Goal: Navigation & Orientation: Find specific page/section

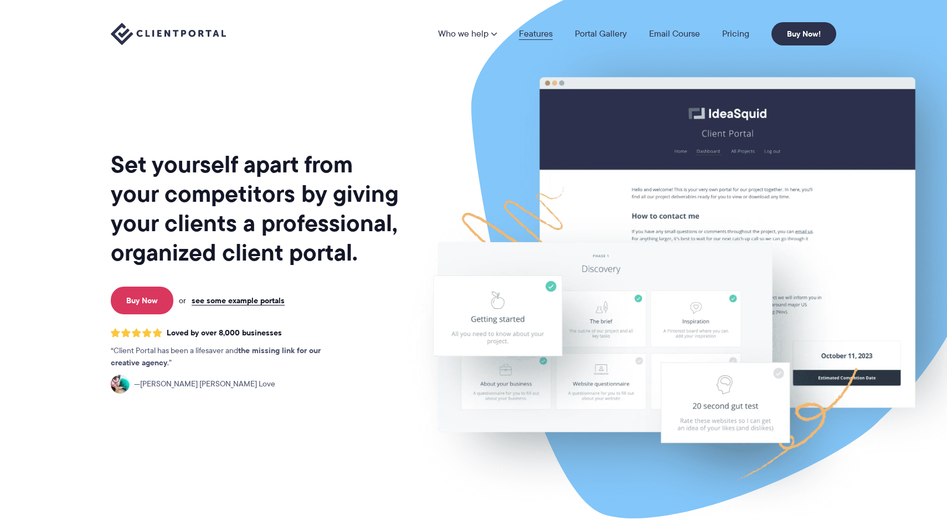
click at [541, 38] on link "Features" at bounding box center [536, 33] width 34 height 9
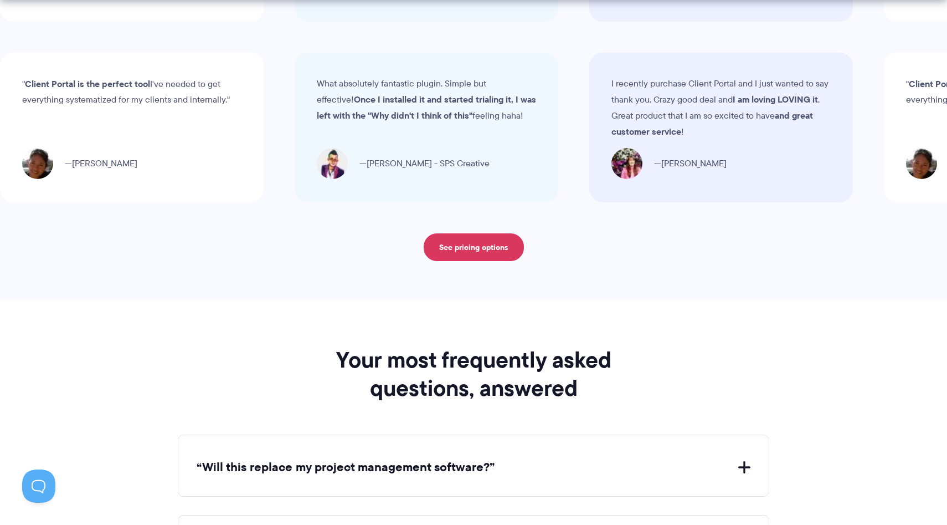
scroll to position [4560, 0]
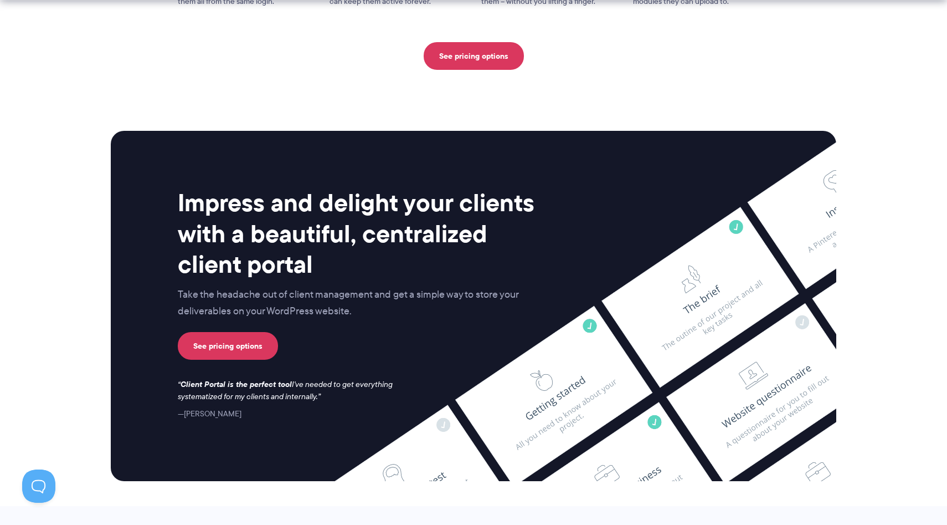
scroll to position [2896, 0]
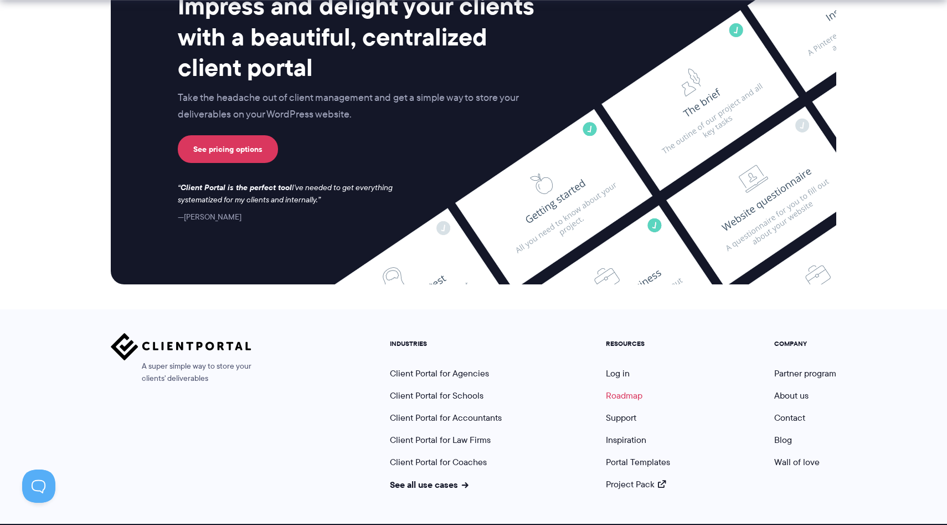
click at [637, 389] on link "Roadmap" at bounding box center [624, 395] width 37 height 13
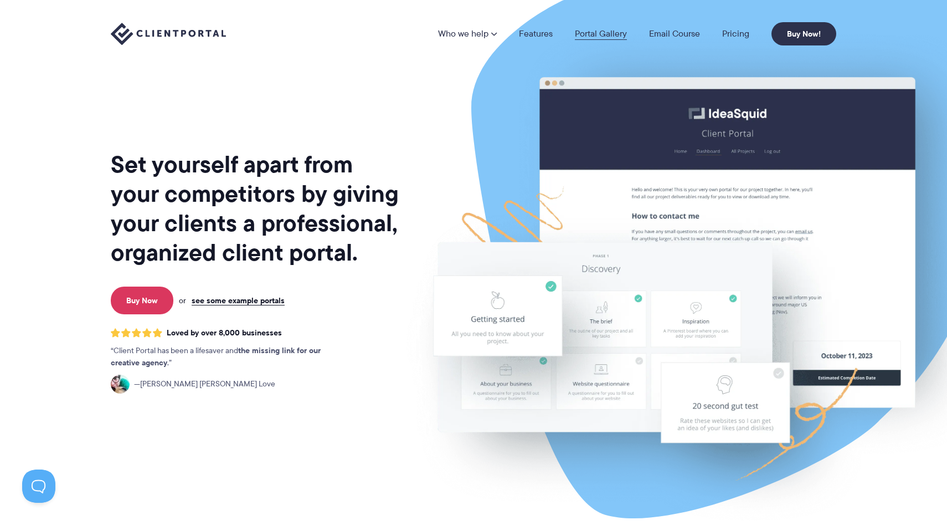
click at [603, 36] on link "Portal Gallery" at bounding box center [601, 33] width 52 height 9
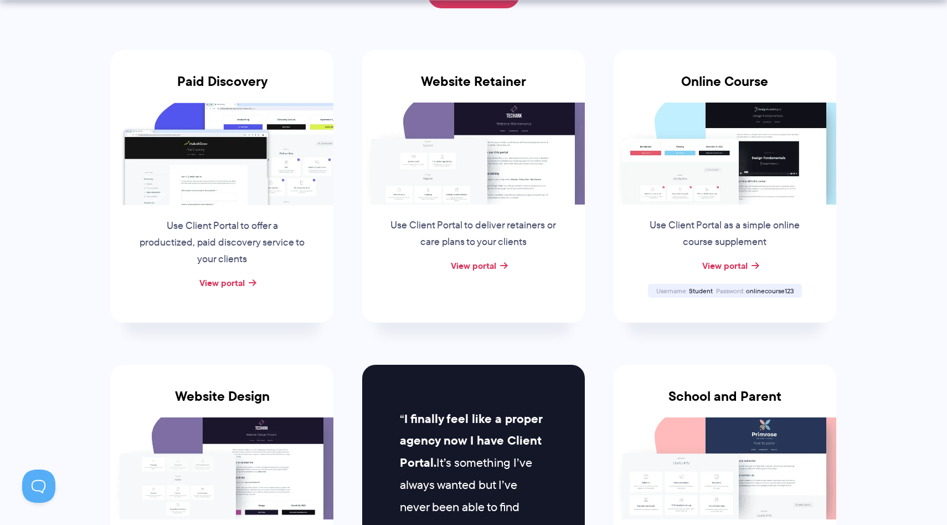
scroll to position [241, 0]
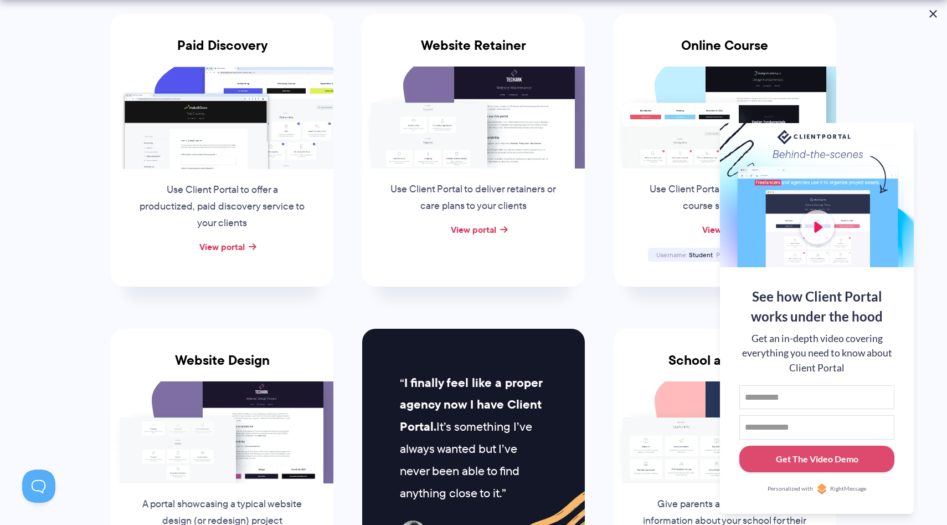
click at [934, 18] on button at bounding box center [933, 13] width 13 height 13
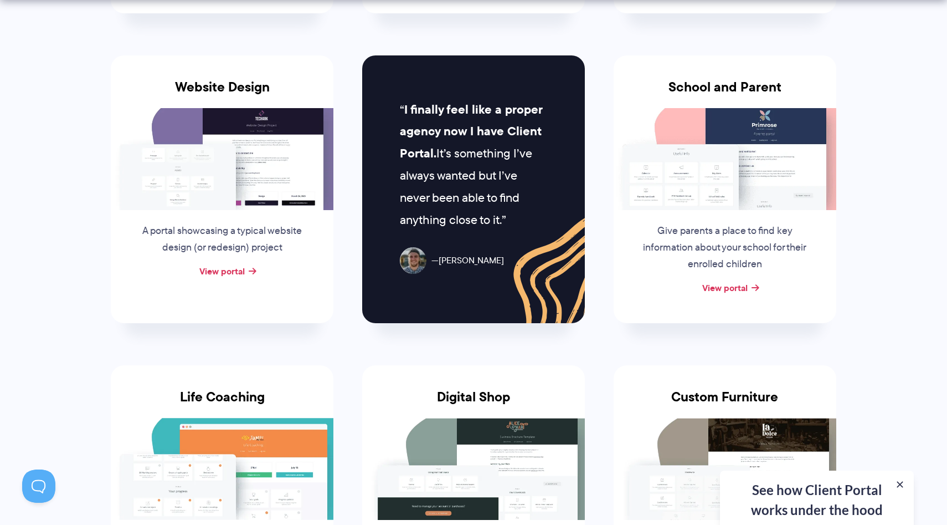
scroll to position [530, 0]
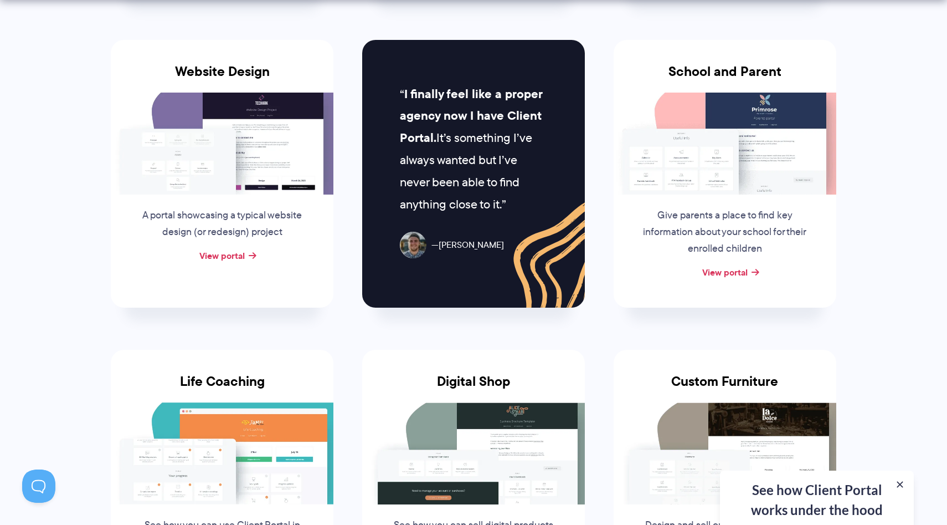
click at [764, 275] on div "View portal" at bounding box center [725, 272] width 223 height 17
click at [748, 273] on link "View portal" at bounding box center [724, 271] width 45 height 13
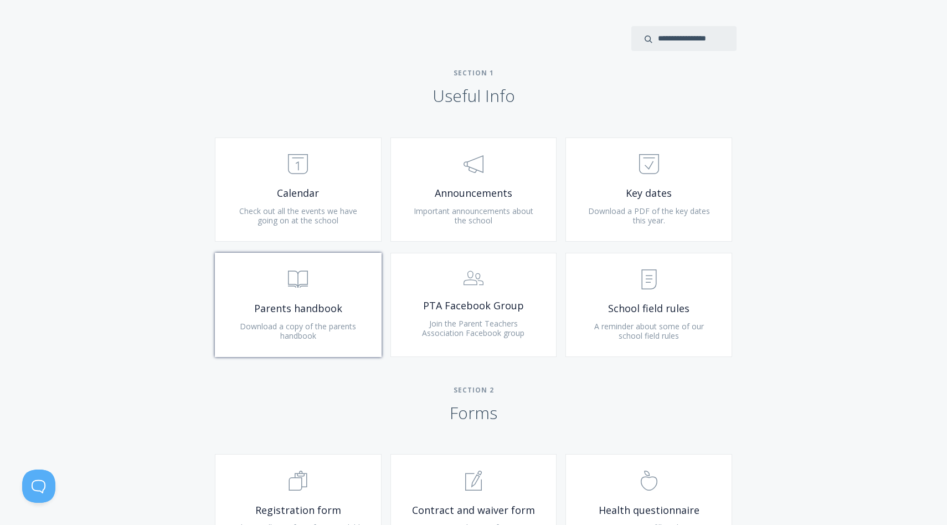
scroll to position [418, 0]
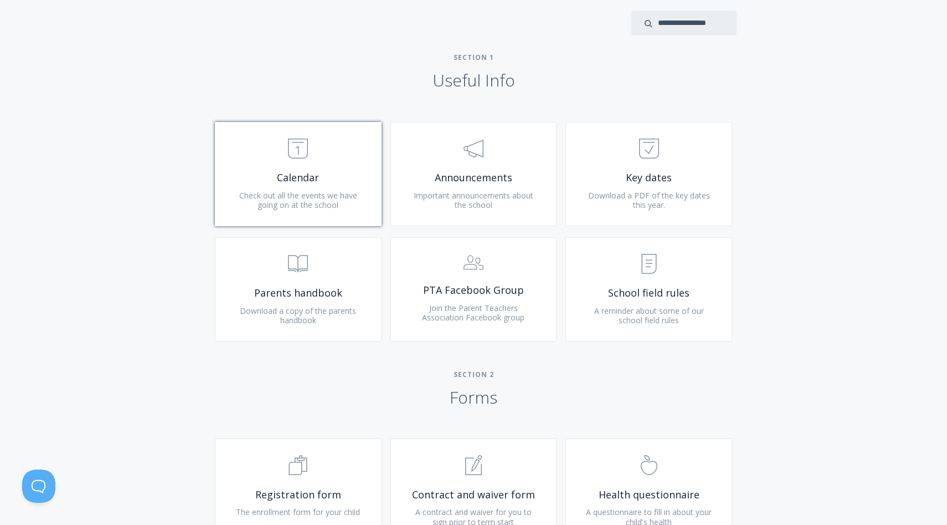
click at [331, 172] on span "Calendar" at bounding box center [298, 177] width 132 height 13
click at [489, 171] on span "Announcements" at bounding box center [474, 177] width 132 height 13
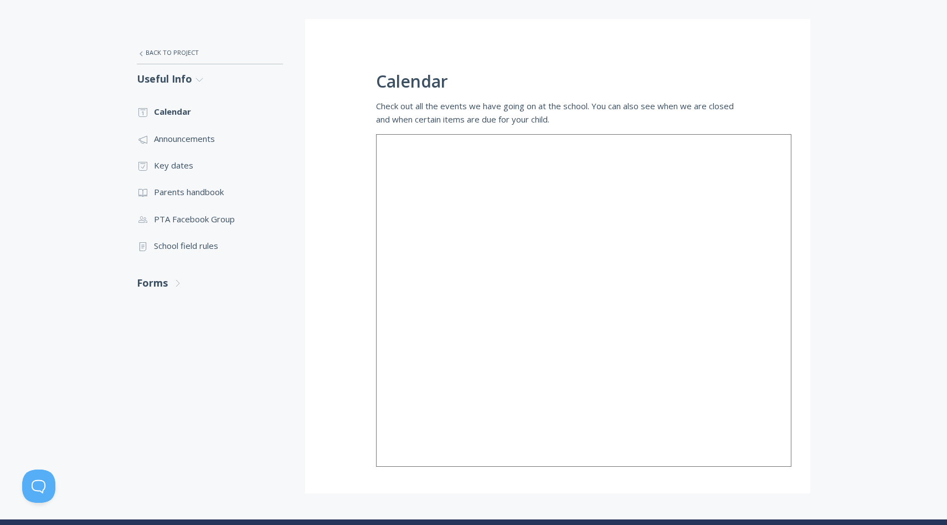
scroll to position [209, 0]
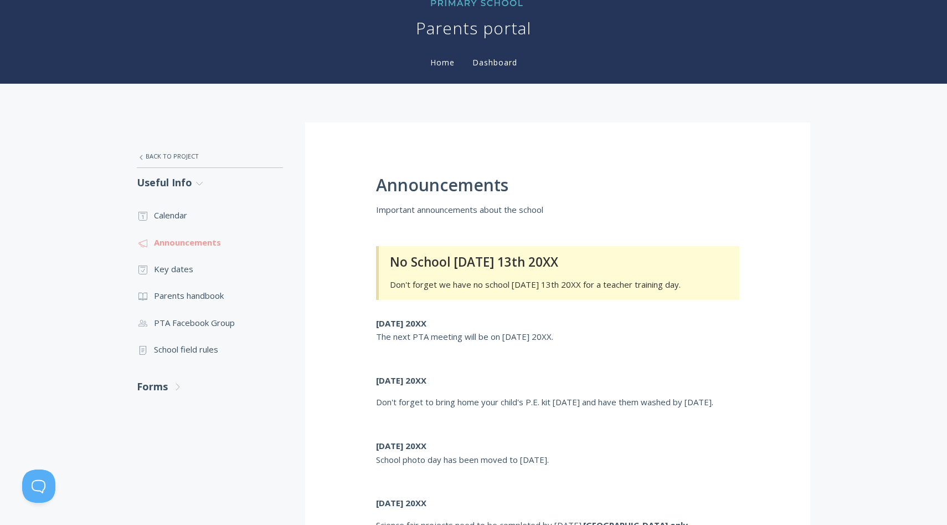
scroll to position [143, 0]
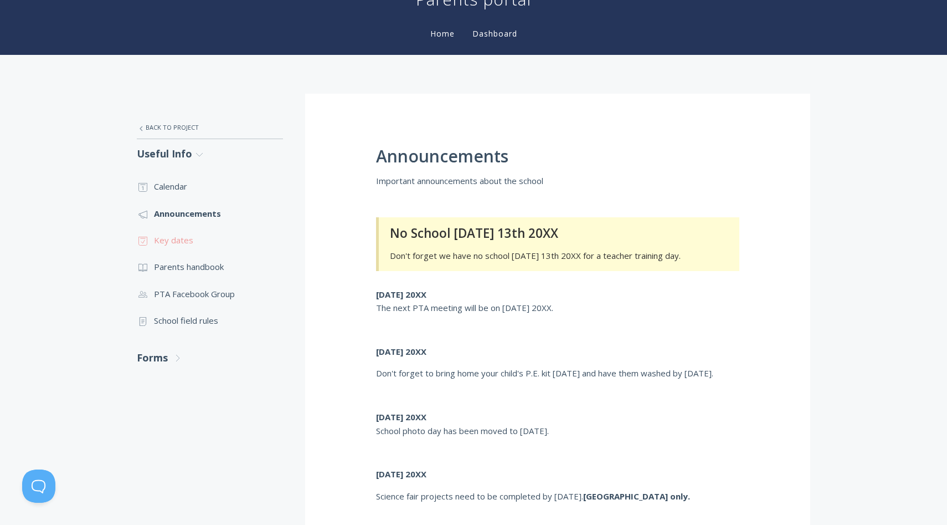
click at [199, 245] on link ".st0{fill:none;stroke:#000000;stroke-width:2;stroke-miterlimit:10;} Untitled-18…" at bounding box center [210, 240] width 146 height 27
click at [183, 276] on link ".st0{fill:none;stroke:#000000;stroke-width:2;stroke-miterlimit:10;} Untitled-13…" at bounding box center [210, 266] width 146 height 27
click at [215, 293] on link ".st0{fill:none;stroke:#000000;stroke-width:2;stroke-miterlimit:10;} 3. Communic…" at bounding box center [210, 293] width 146 height 27
click at [188, 317] on link ".st0{fill:none;stroke:#000000;stroke-width:2;stroke-miterlimit:10;} Untitled-15…" at bounding box center [210, 320] width 146 height 27
click at [156, 347] on link "Forms .st0{fill:none;stroke:#000000;stroke-width:2;stroke-miterlimit:10;} Untit…" at bounding box center [210, 357] width 146 height 29
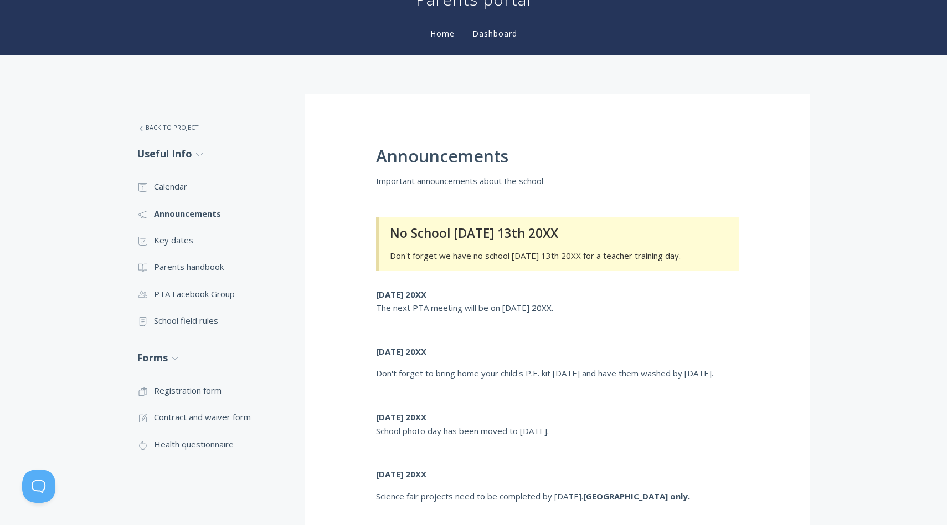
click at [434, 31] on link "Home" at bounding box center [442, 33] width 29 height 11
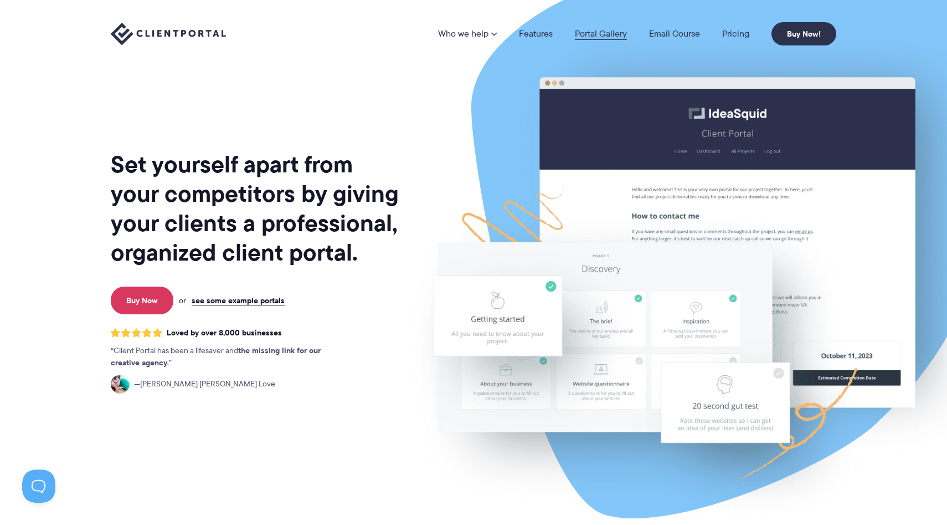
click at [619, 35] on link "Portal Gallery" at bounding box center [601, 33] width 52 height 9
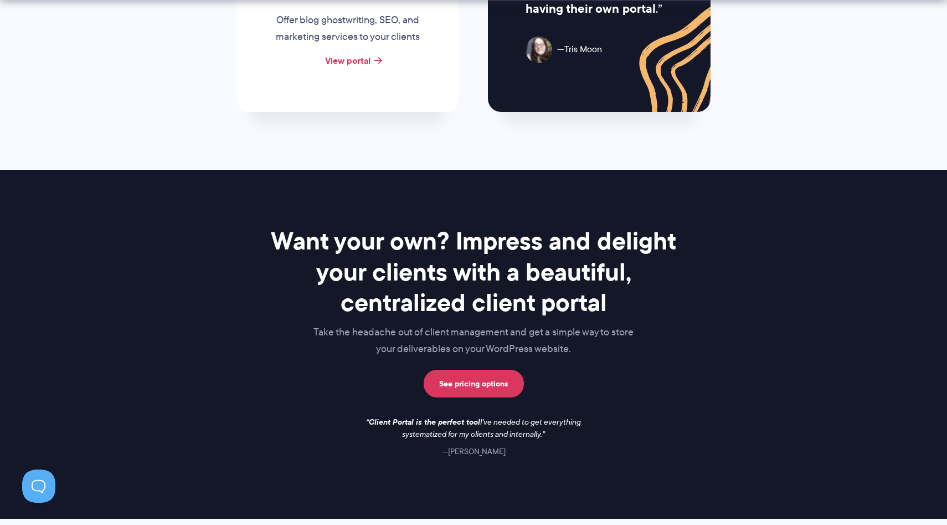
scroll to position [1590, 0]
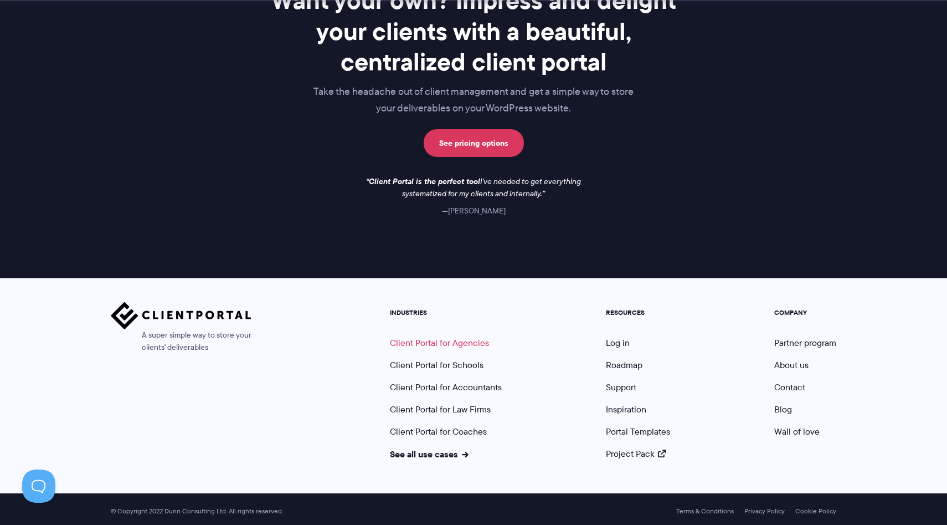
click at [429, 337] on link "Client Portal for Agencies" at bounding box center [439, 342] width 99 height 13
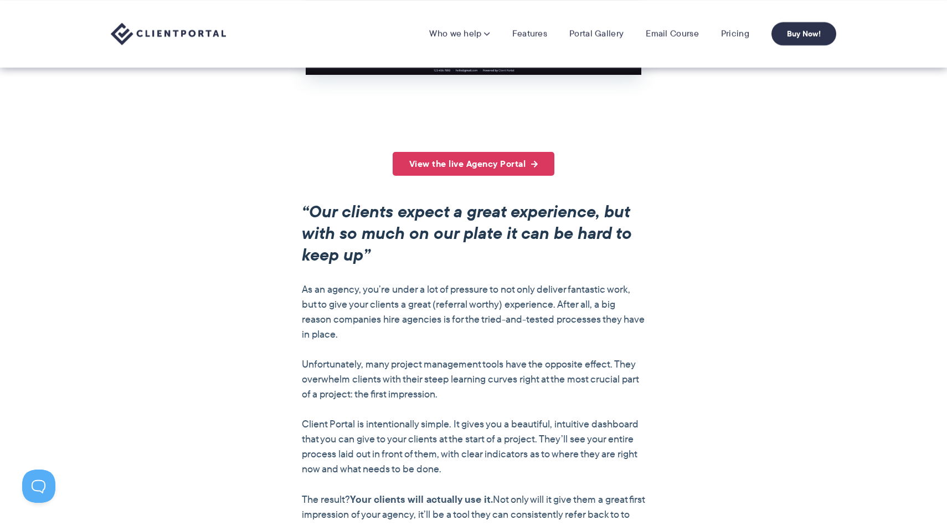
scroll to position [731, 0]
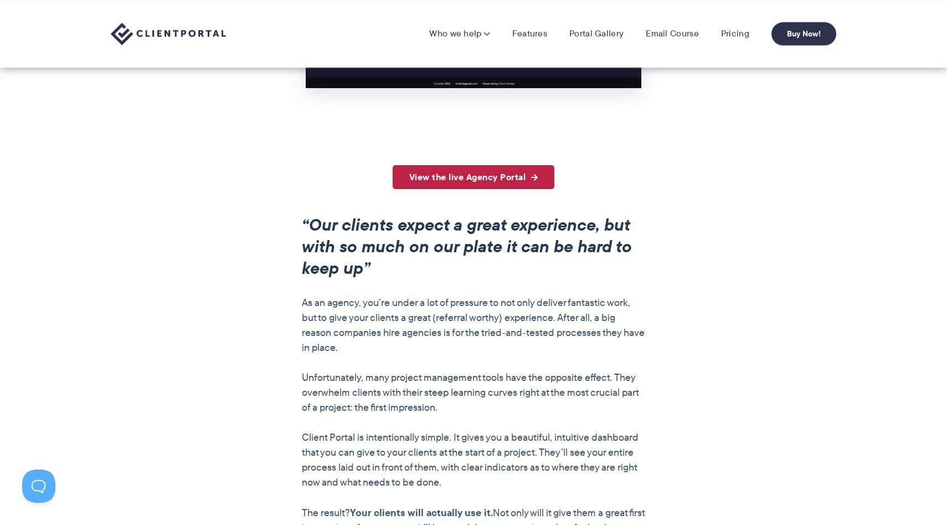
click at [471, 179] on link "View the live Agency Portal" at bounding box center [474, 177] width 162 height 24
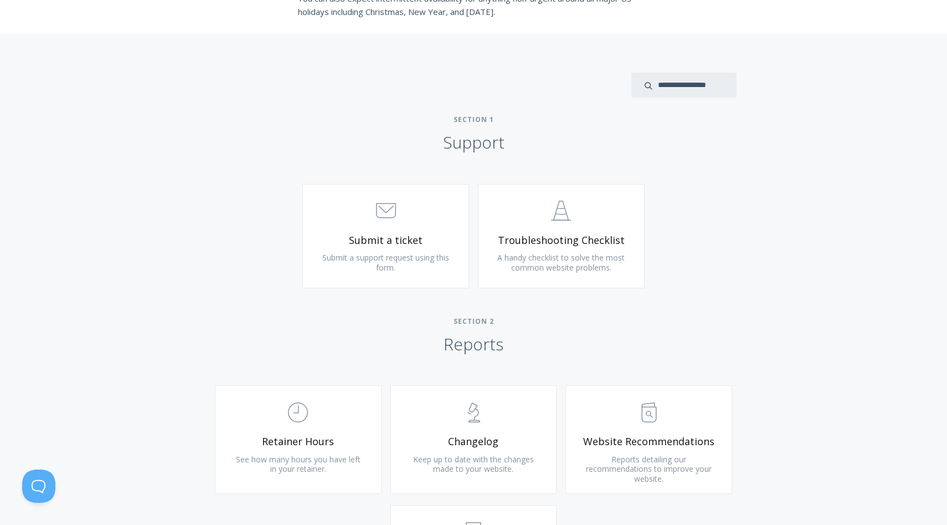
scroll to position [427, 0]
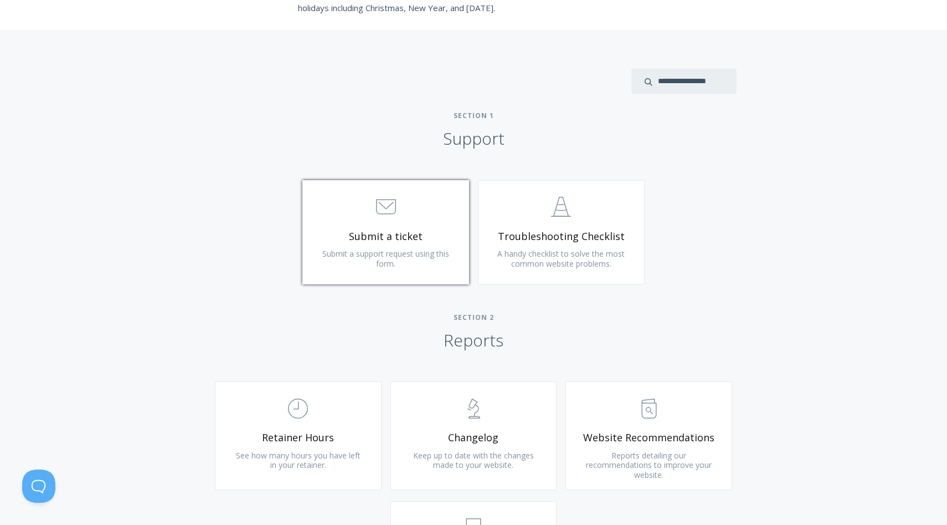
click at [442, 242] on link ".st0{fill:none;stroke:#000000;stroke-width:2;stroke-miterlimit:10;} 3. Communic…" at bounding box center [385, 232] width 167 height 104
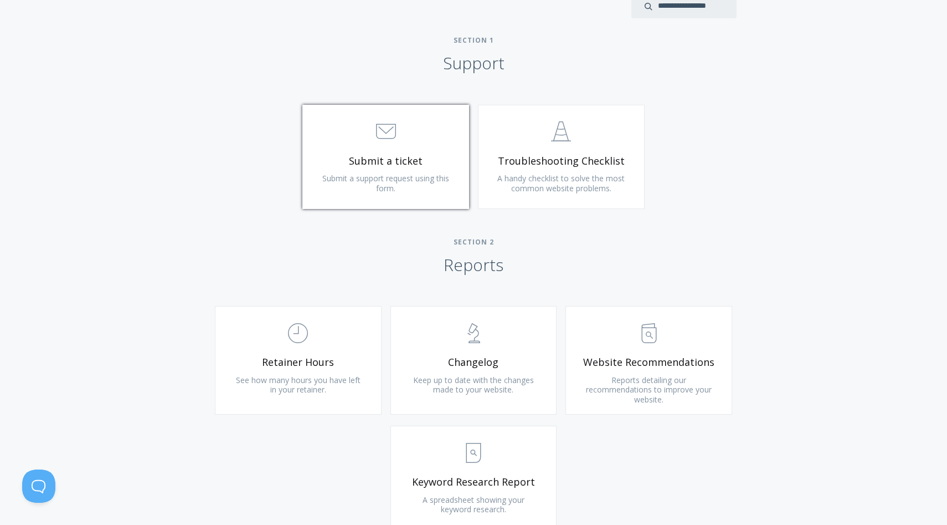
scroll to position [521, 0]
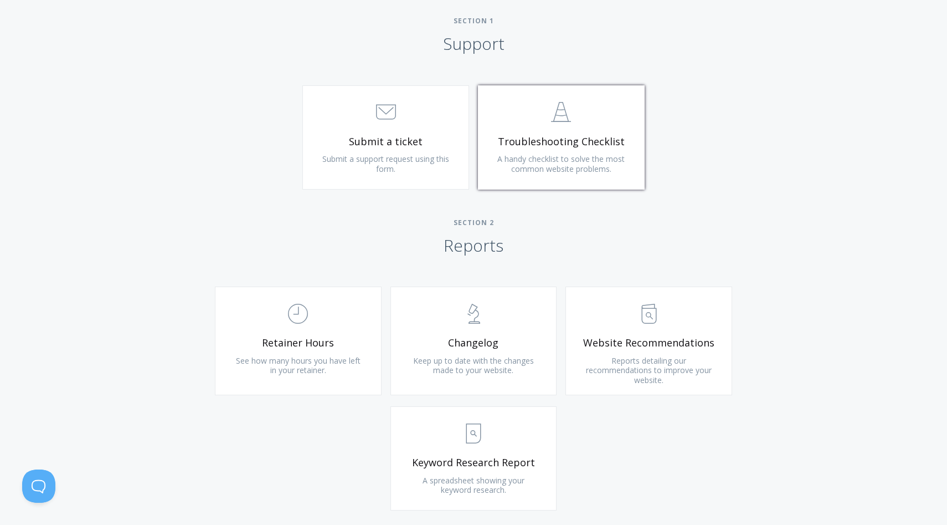
click at [521, 160] on span "A handy checklist to solve the most common website problems." at bounding box center [560, 163] width 127 height 20
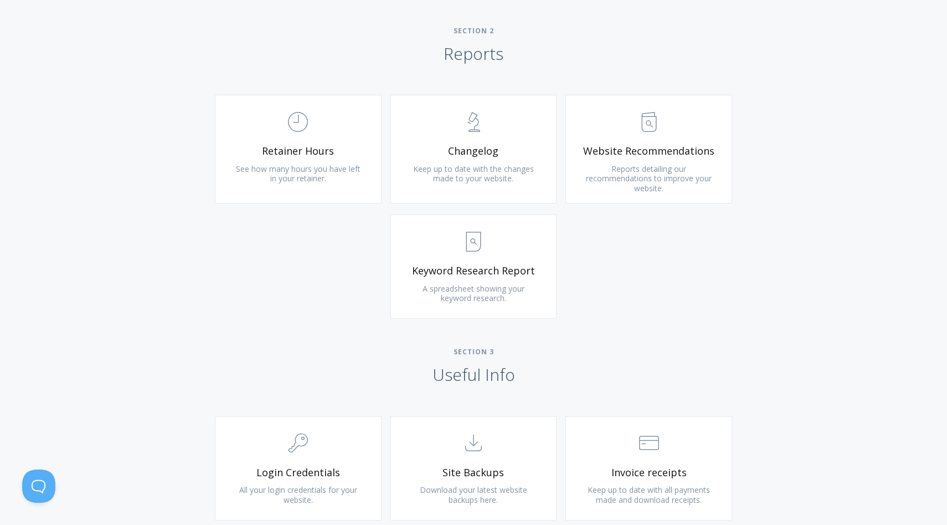
scroll to position [739, 0]
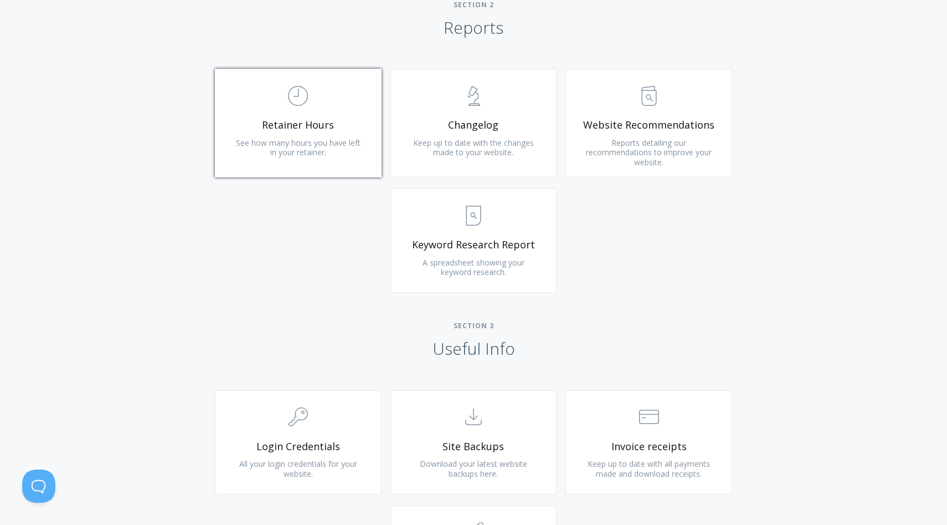
click at [322, 141] on span "See how many hours you have left in your retainer." at bounding box center [298, 147] width 125 height 20
click at [609, 143] on link ".st0{fill:none;stroke:#000000;stroke-width:2;stroke-miterlimit:10;} Untitled-13…" at bounding box center [649, 123] width 167 height 109
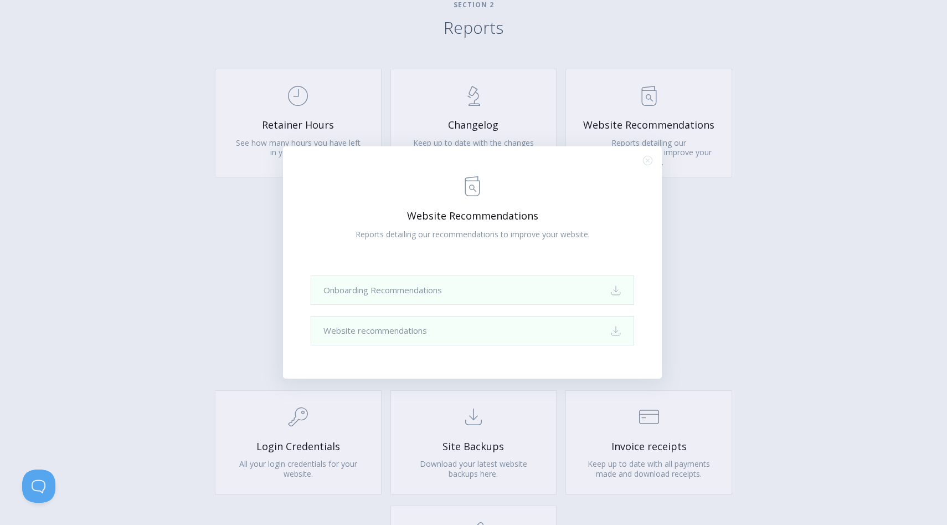
click at [249, 274] on div ".st0{fill:none;stroke:#000000;stroke-width:2;stroke-miterlimit:10;} Untitled-13…" at bounding box center [473, 262] width 947 height 525
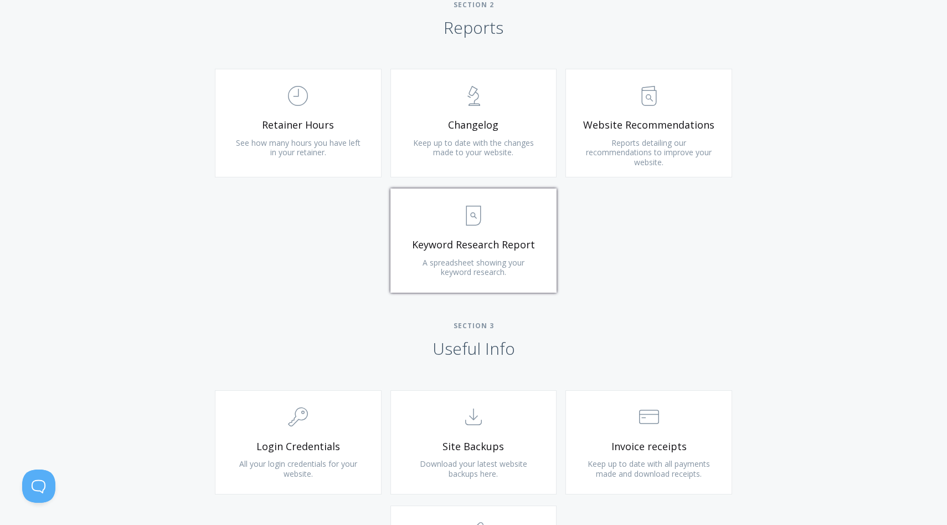
click at [479, 266] on span "A spreadsheet showing your keyword research." at bounding box center [474, 267] width 102 height 20
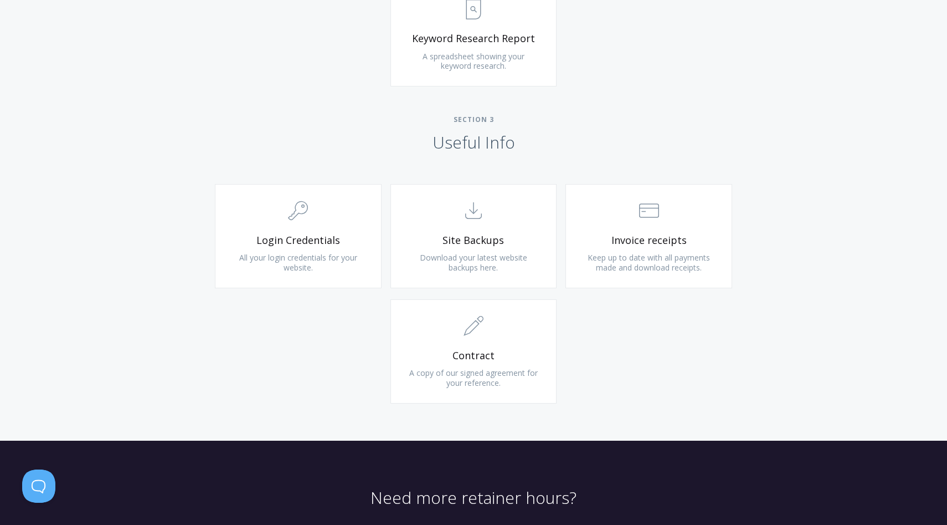
scroll to position [953, 0]
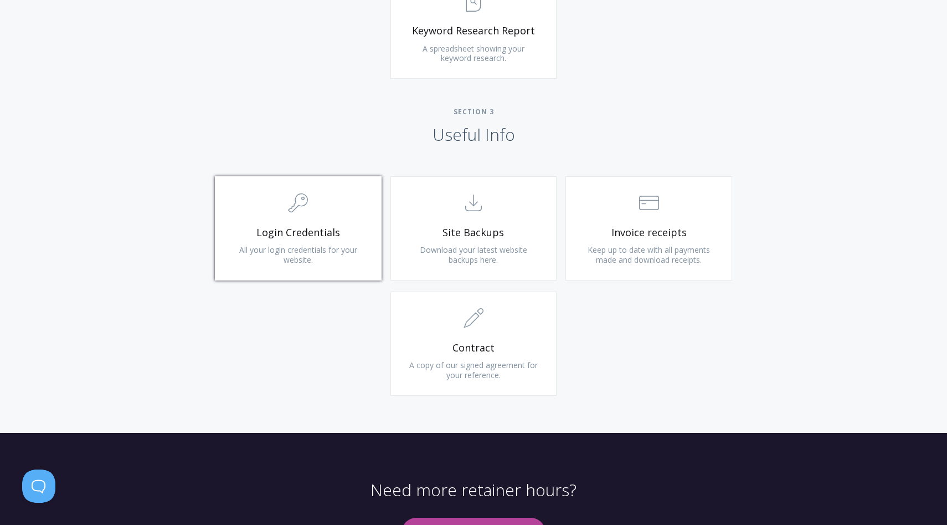
click at [332, 217] on span ".cls-1{fill:none;stroke:#000;stroke-miterlimit:10;stroke-width:2px;} 1. General" at bounding box center [298, 204] width 132 height 34
click at [314, 223] on link ".cls-1{fill:none;stroke:#000;stroke-miterlimit:10;stroke-width:2px;} 1. General…" at bounding box center [298, 228] width 167 height 104
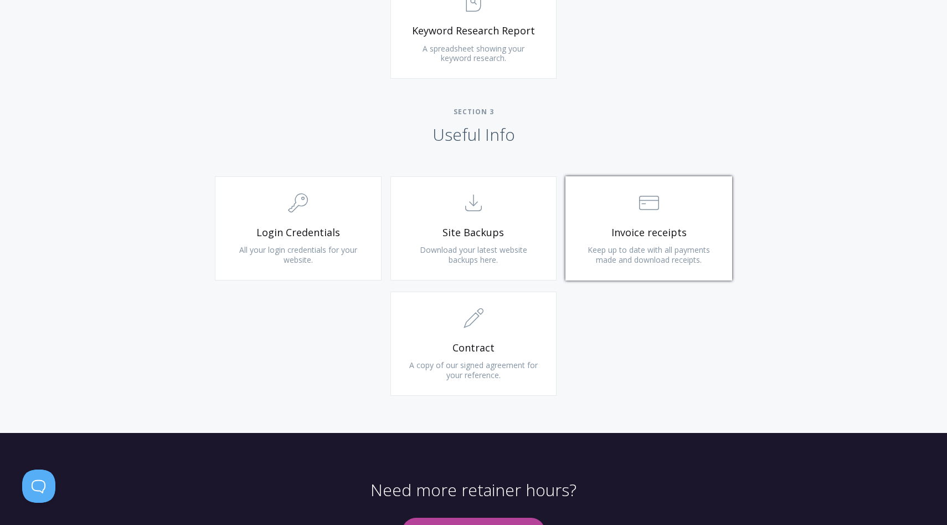
click at [671, 198] on span ".st0{fill:none;stroke:#000000;stroke-width:2;stroke-miterlimit:10;} Financial" at bounding box center [649, 204] width 132 height 34
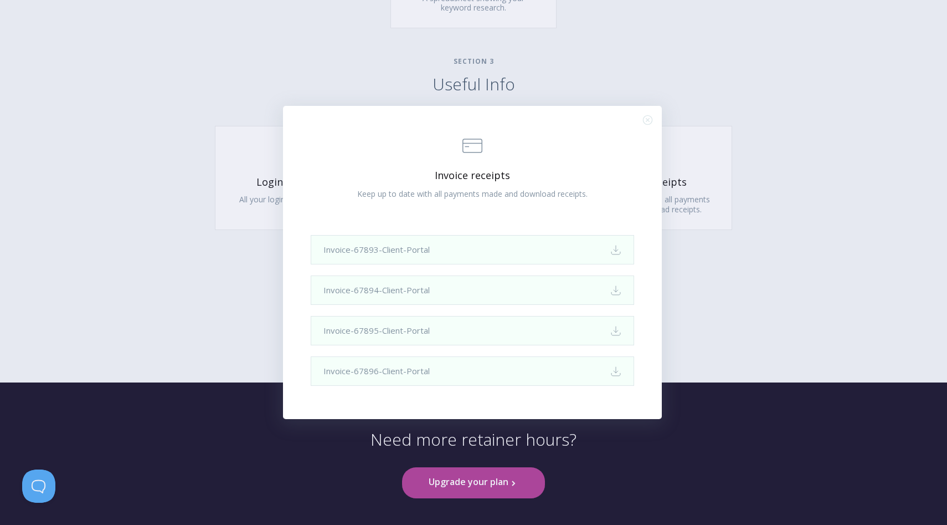
scroll to position [1051, 0]
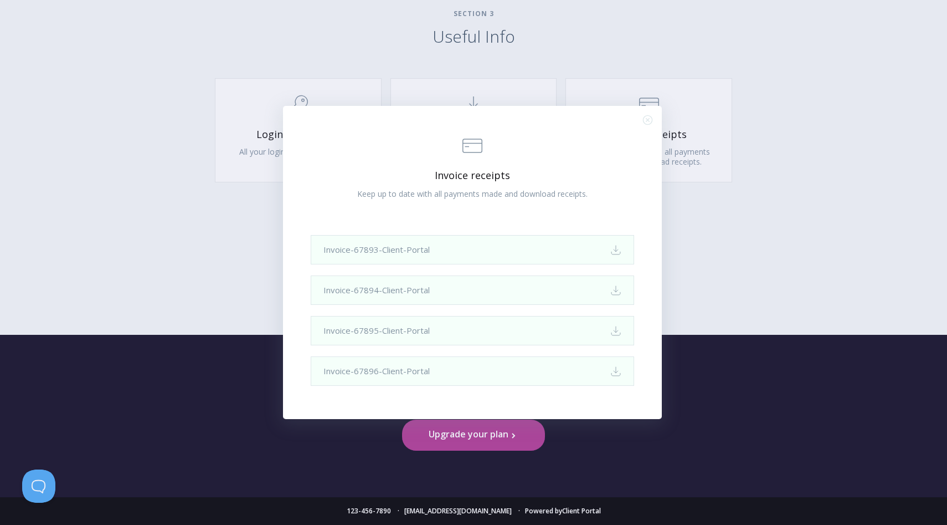
click at [797, 279] on div ".st0{fill:none;stroke:#000000;stroke-width:2;stroke-miterlimit:10;} Financial I…" at bounding box center [473, 262] width 947 height 525
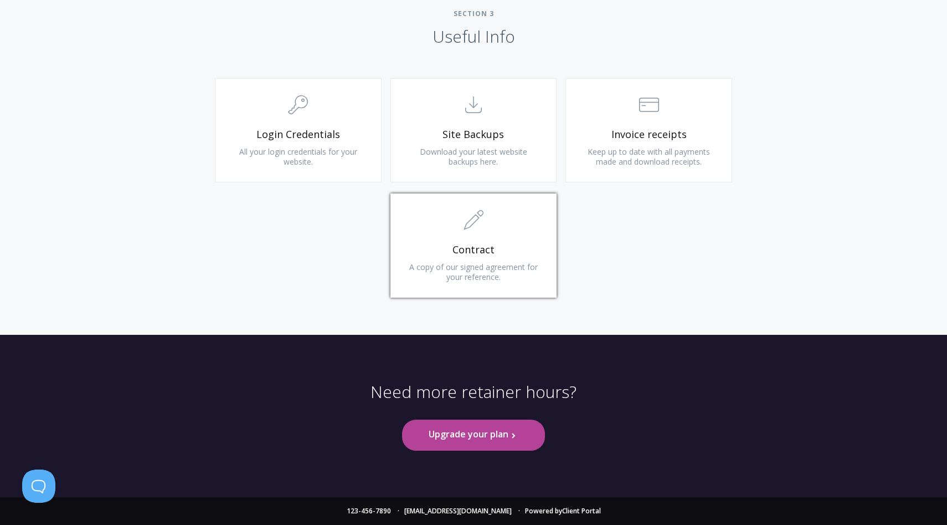
click at [507, 248] on span "Contract" at bounding box center [474, 249] width 132 height 13
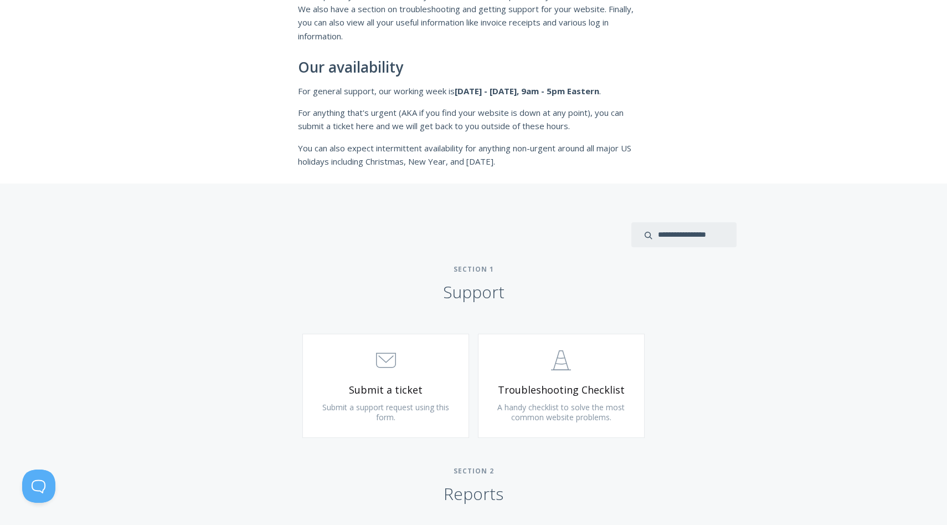
scroll to position [0, 0]
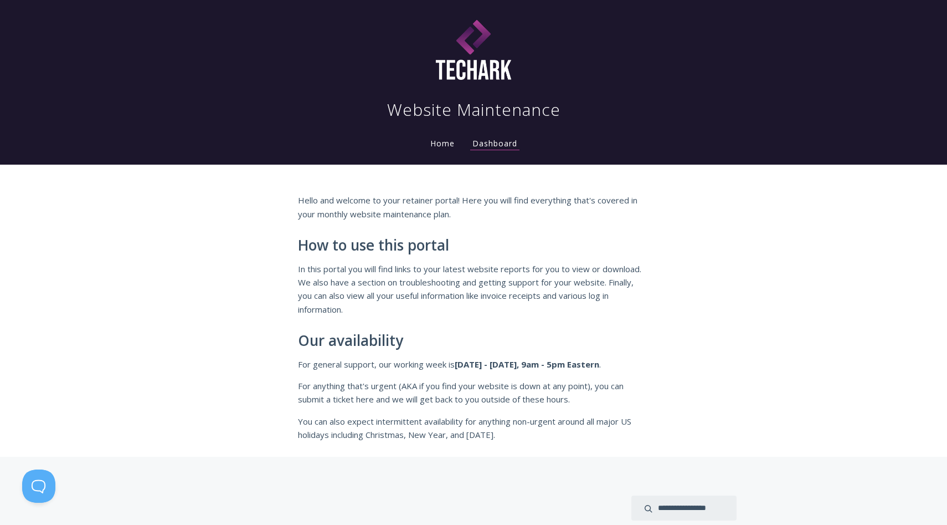
click at [449, 142] on link "Home" at bounding box center [442, 143] width 29 height 11
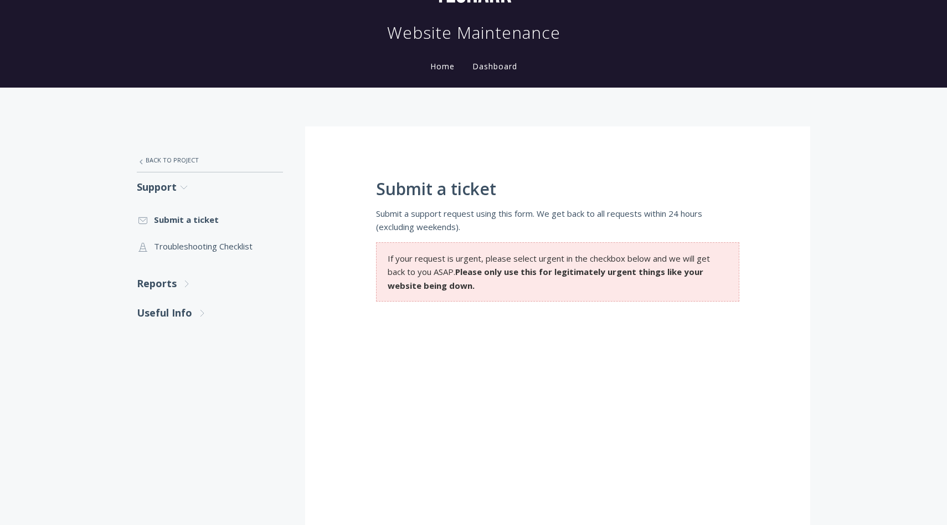
scroll to position [77, 0]
click at [475, 274] on strong "Please only use this for legitimately urgent things like your website being dow…" at bounding box center [546, 278] width 316 height 24
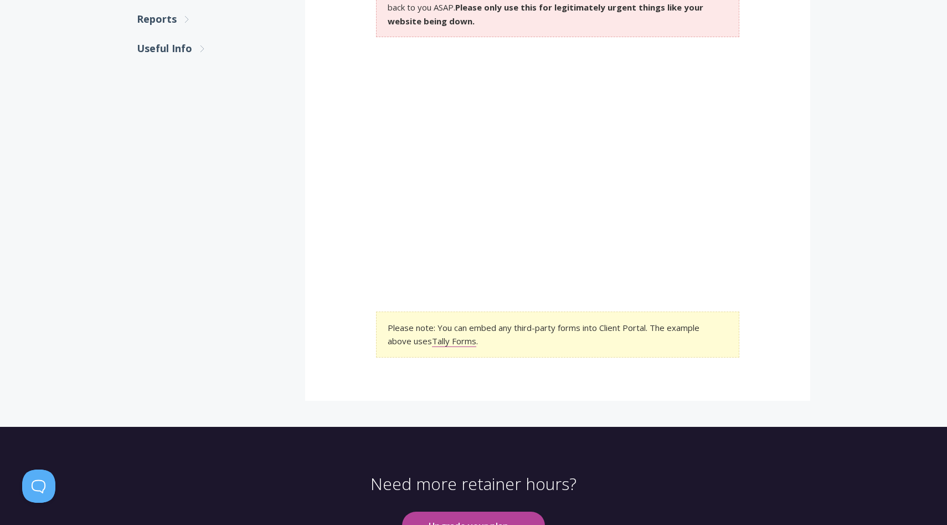
scroll to position [361, 0]
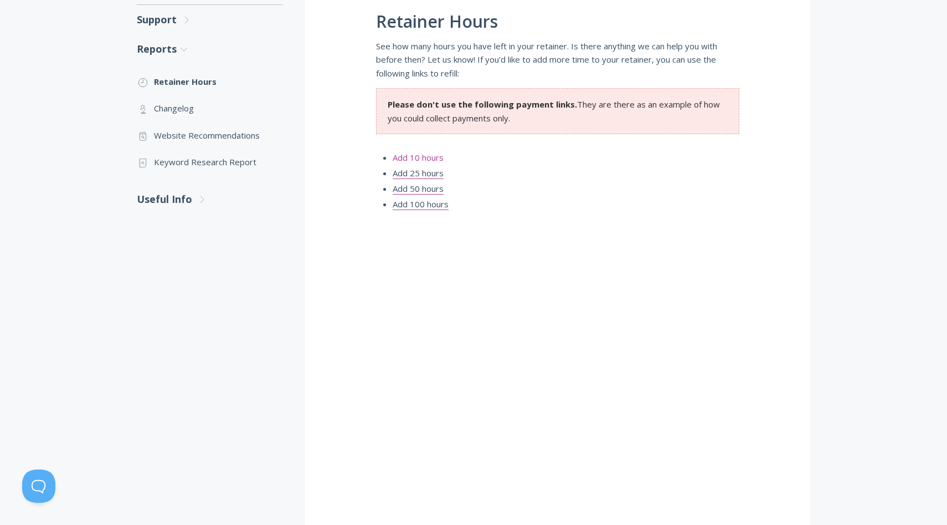
scroll to position [255, 0]
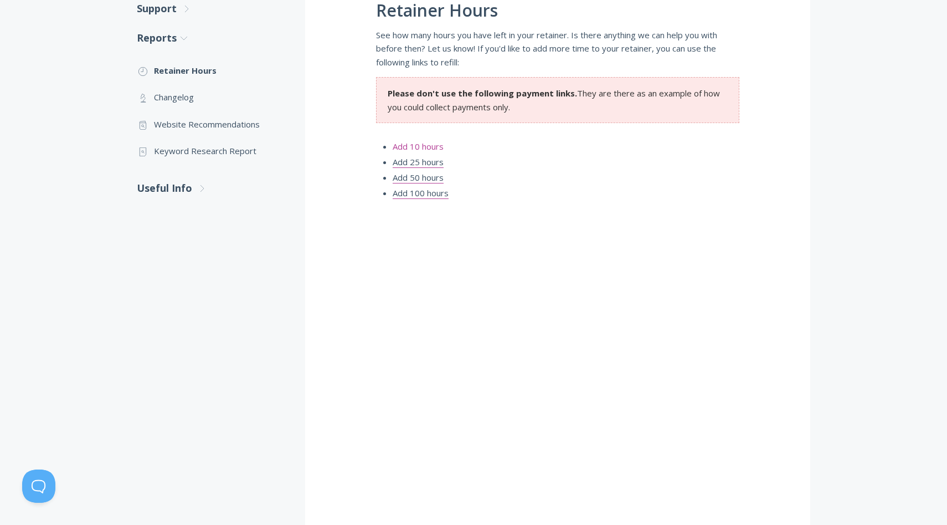
click at [422, 151] on link "Add 10 hours" at bounding box center [418, 147] width 51 height 12
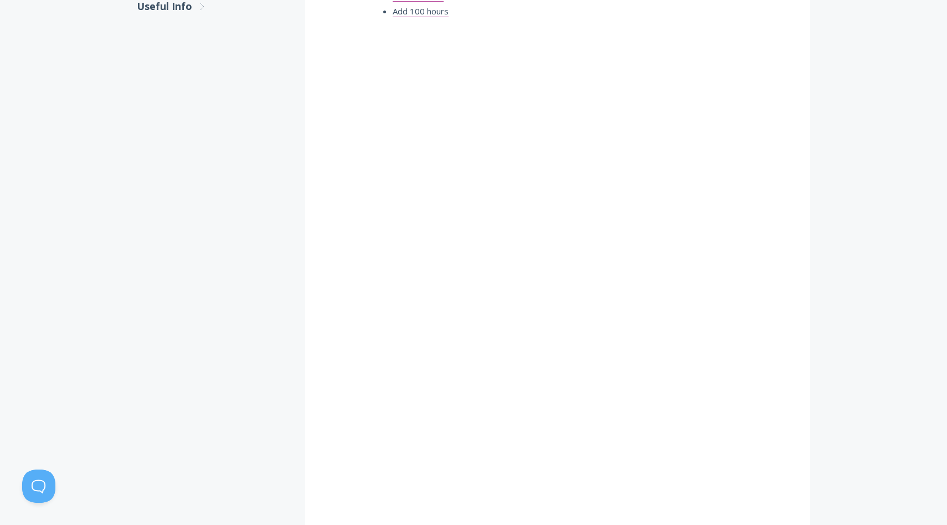
scroll to position [445, 0]
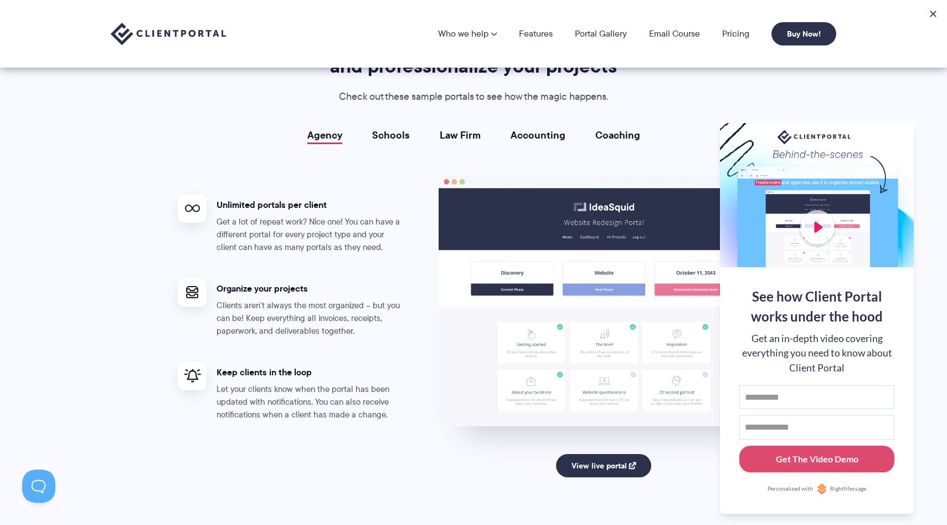
scroll to position [1943, 0]
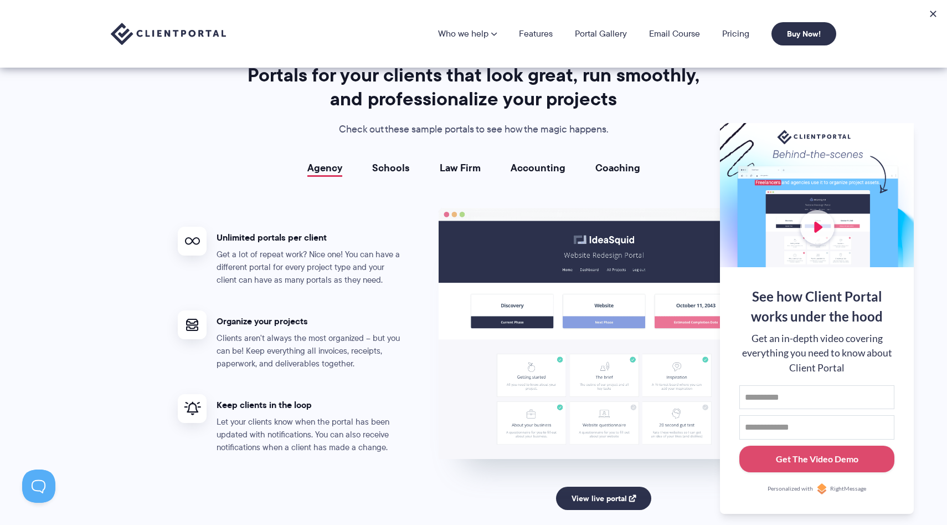
click at [469, 162] on link "Law Firm" at bounding box center [460, 167] width 41 height 11
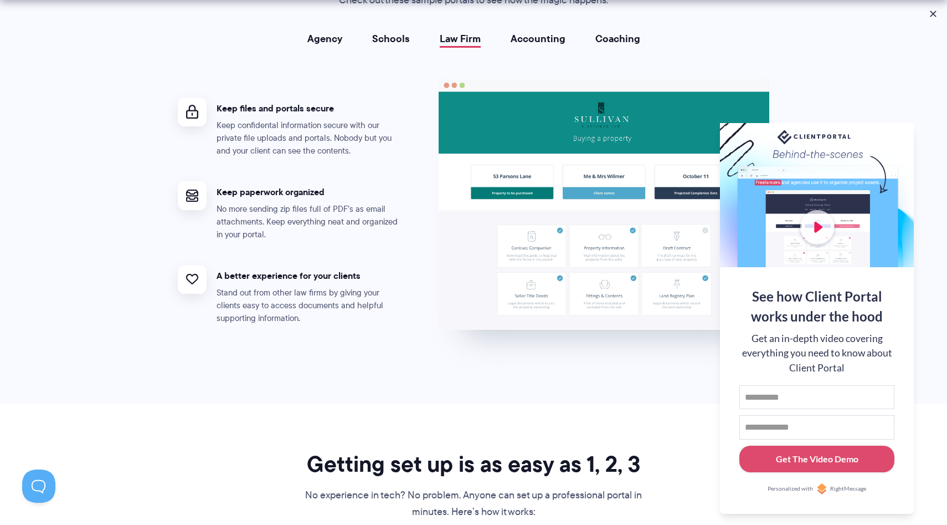
scroll to position [2095, 0]
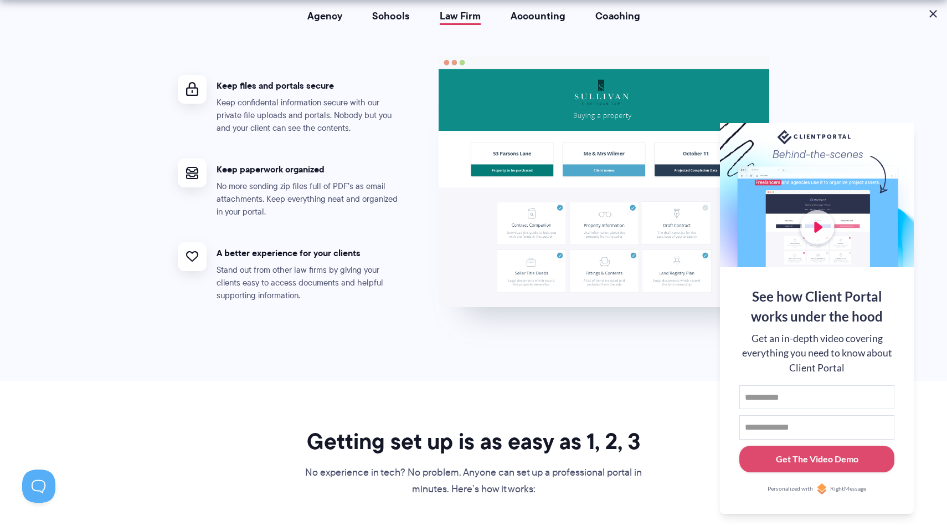
click at [934, 18] on button at bounding box center [933, 13] width 13 height 13
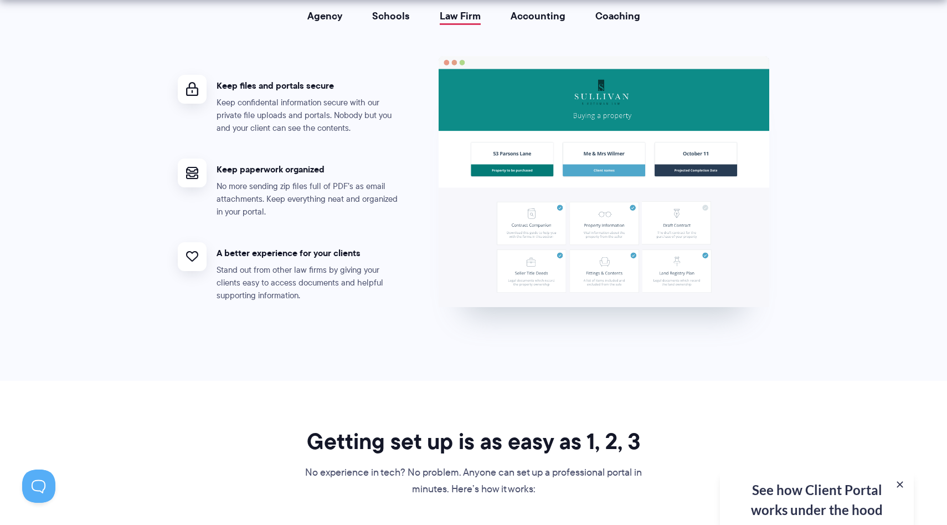
click at [603, 226] on img at bounding box center [603, 182] width 331 height 252
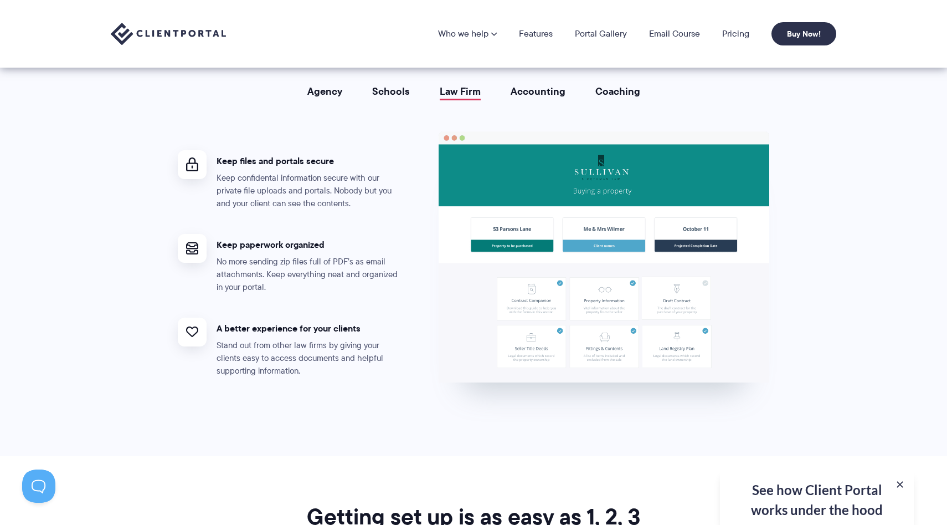
scroll to position [2006, 0]
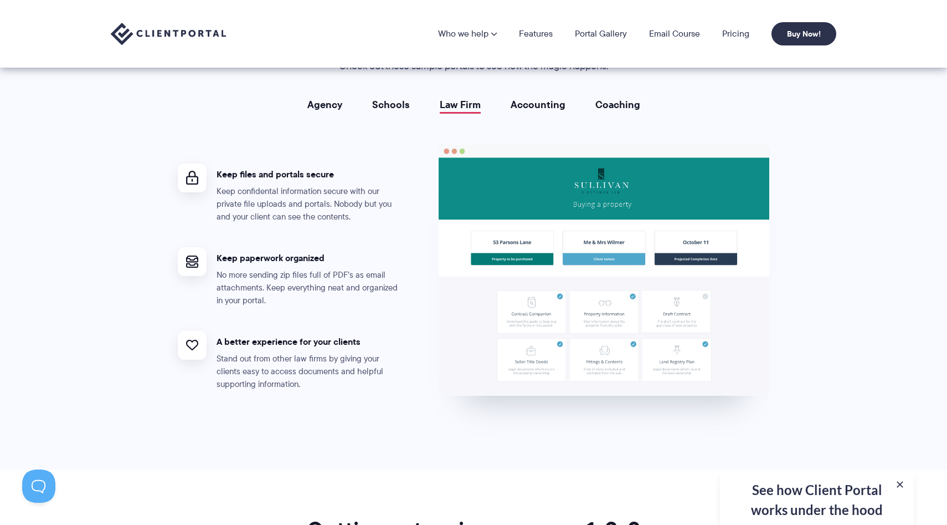
click at [392, 110] on link "Schools" at bounding box center [391, 104] width 38 height 11
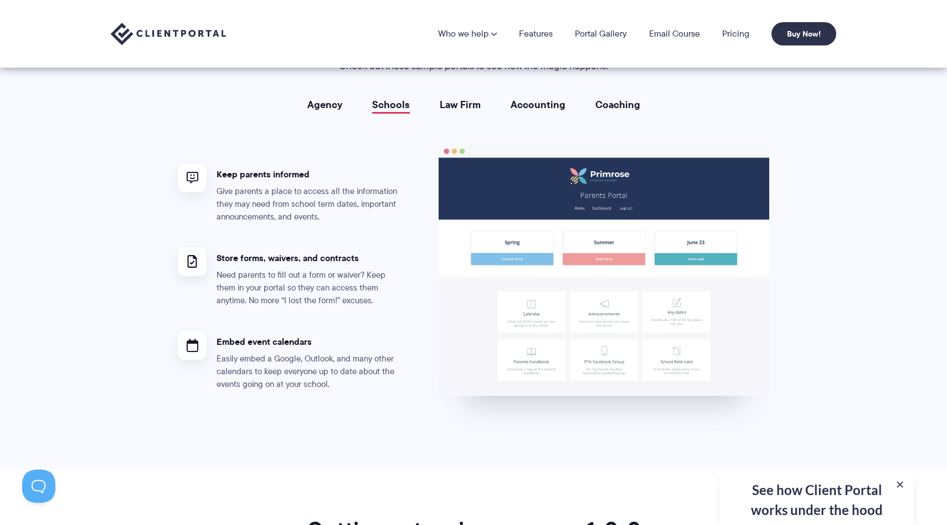
click at [551, 107] on link "Accounting" at bounding box center [538, 104] width 55 height 11
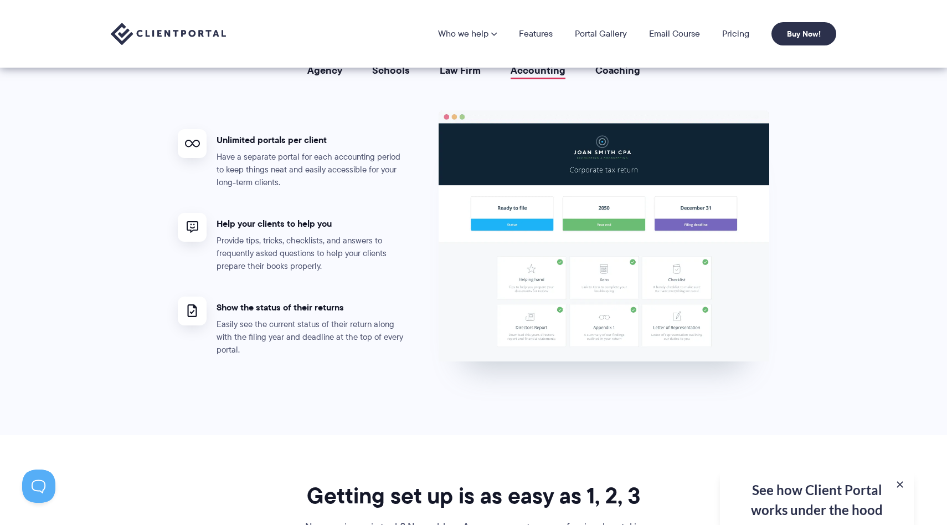
scroll to position [2006, 0]
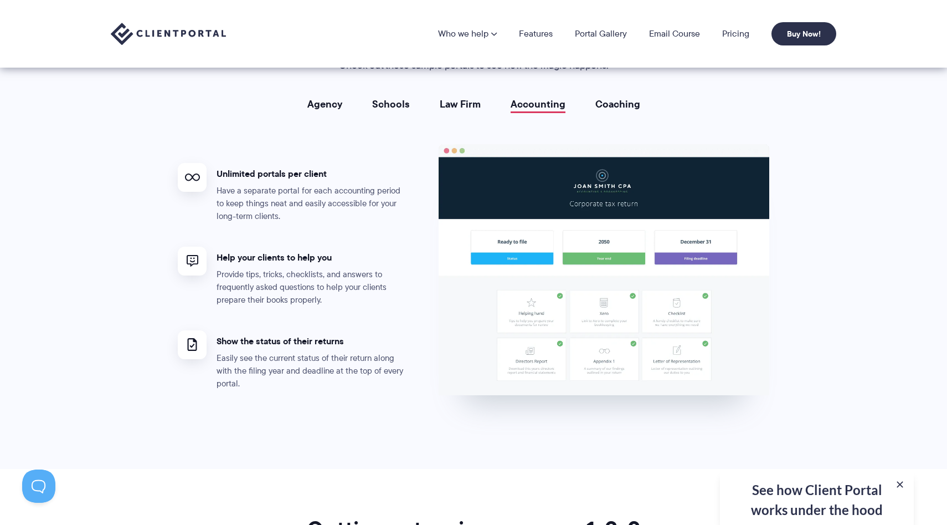
click at [636, 102] on link "Coaching" at bounding box center [618, 104] width 45 height 11
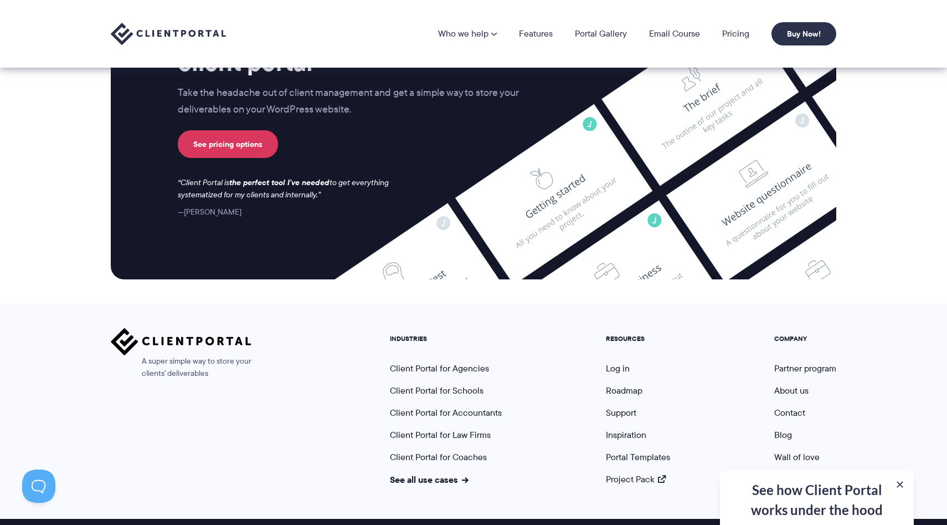
scroll to position [4459, 0]
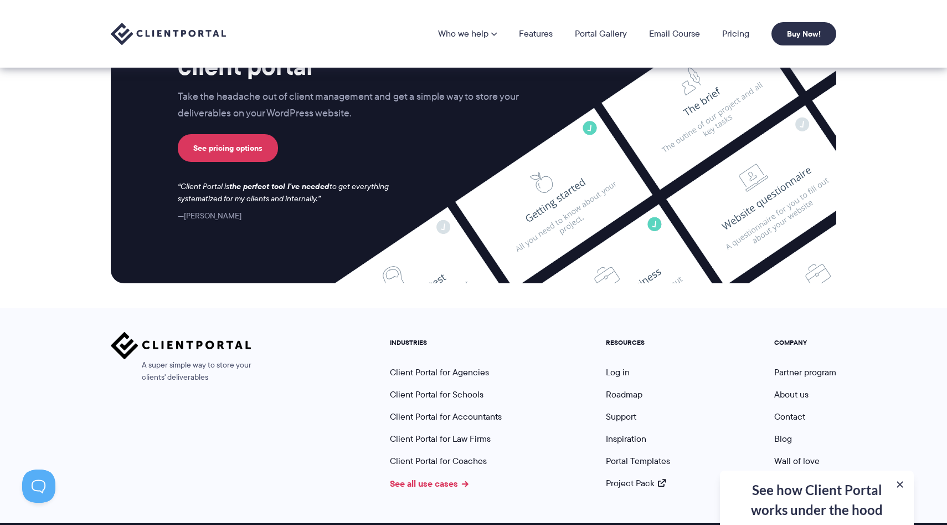
click at [449, 480] on link "See all use cases" at bounding box center [429, 482] width 79 height 13
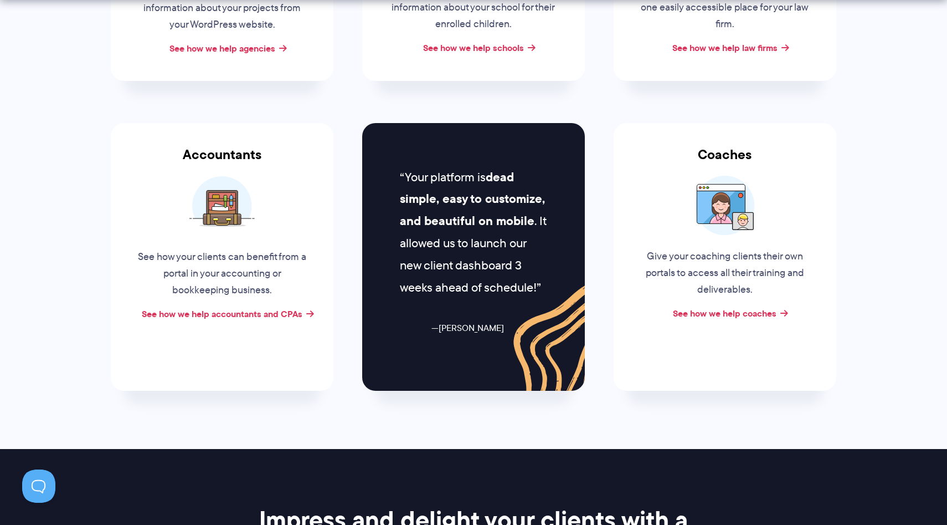
scroll to position [411, 0]
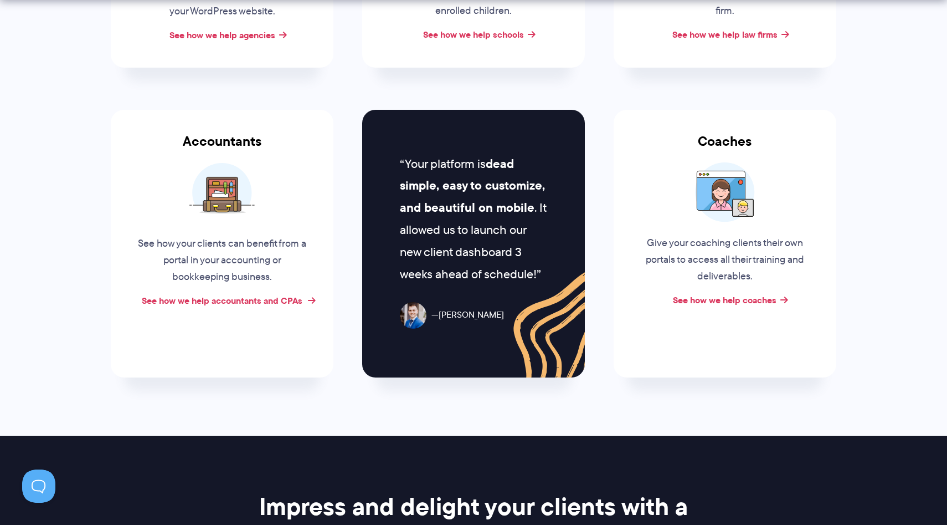
click at [289, 301] on link "See how we help accountants and CPAs" at bounding box center [222, 300] width 161 height 13
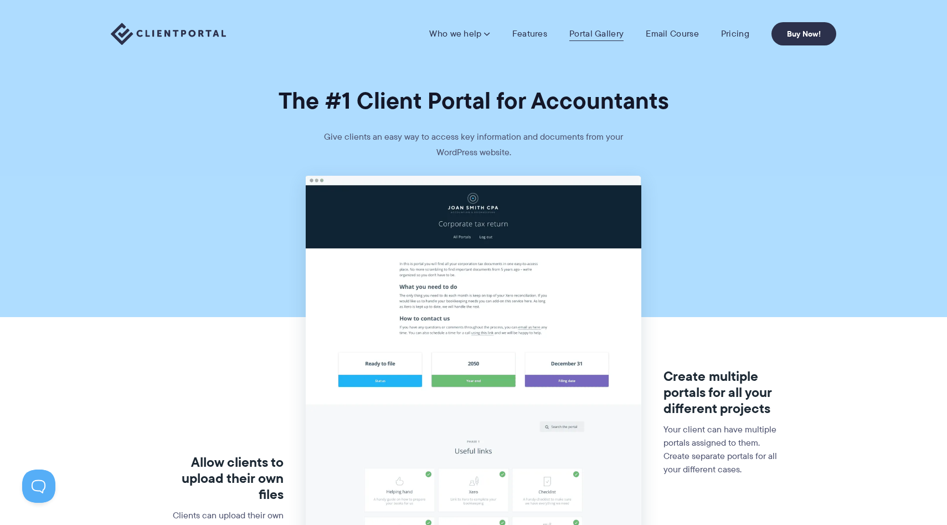
click at [594, 34] on link "Portal Gallery" at bounding box center [596, 33] width 54 height 11
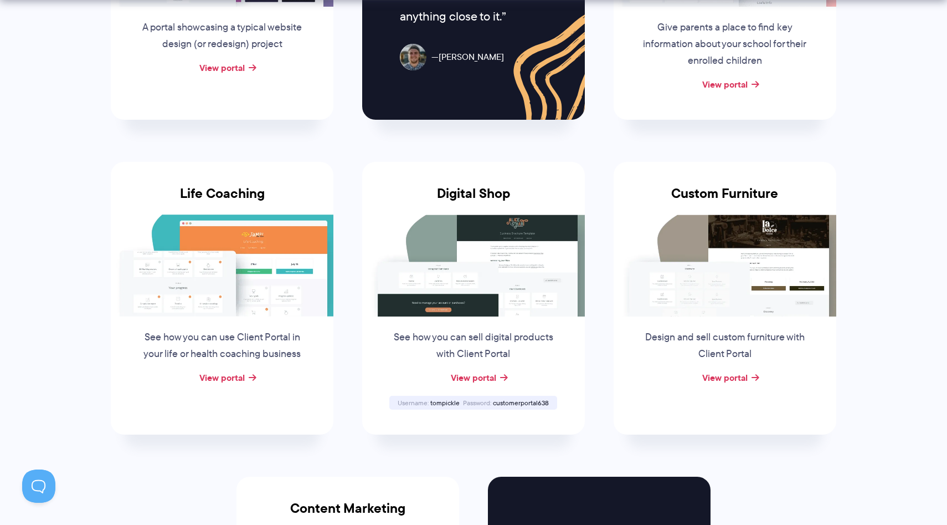
scroll to position [722, 0]
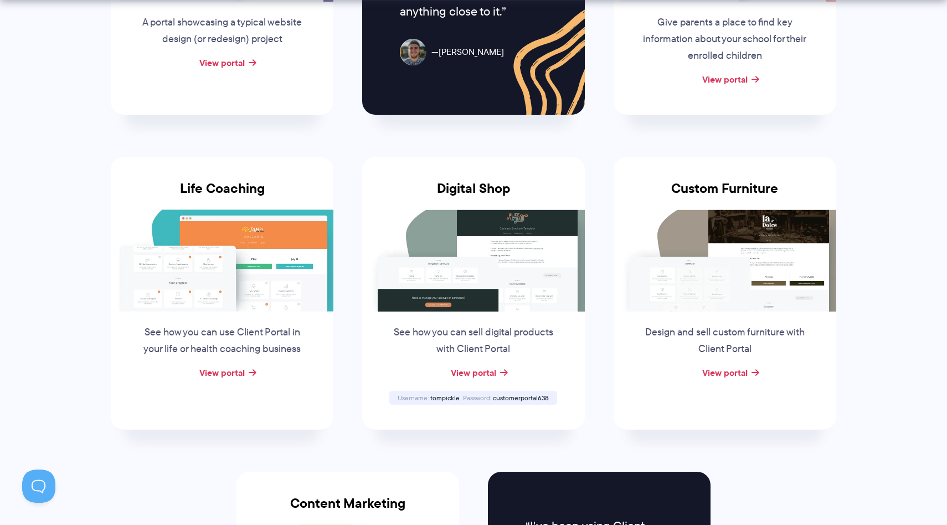
click at [248, 370] on div "View portal" at bounding box center [222, 373] width 223 height 17
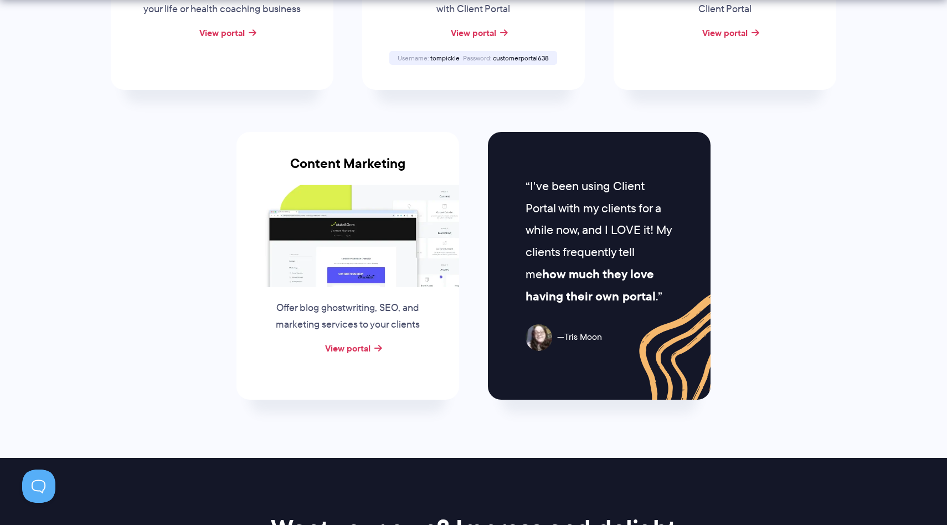
scroll to position [1085, 0]
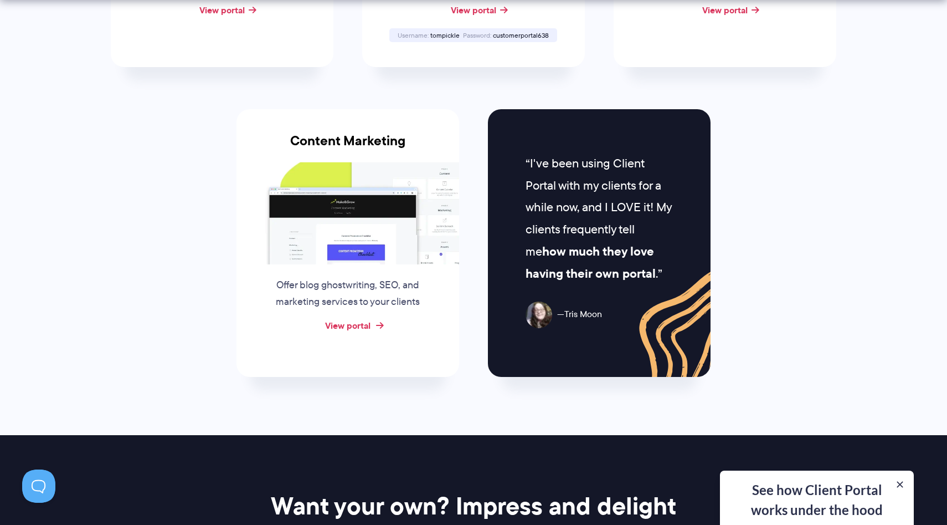
click at [364, 321] on link "View portal" at bounding box center [347, 325] width 45 height 13
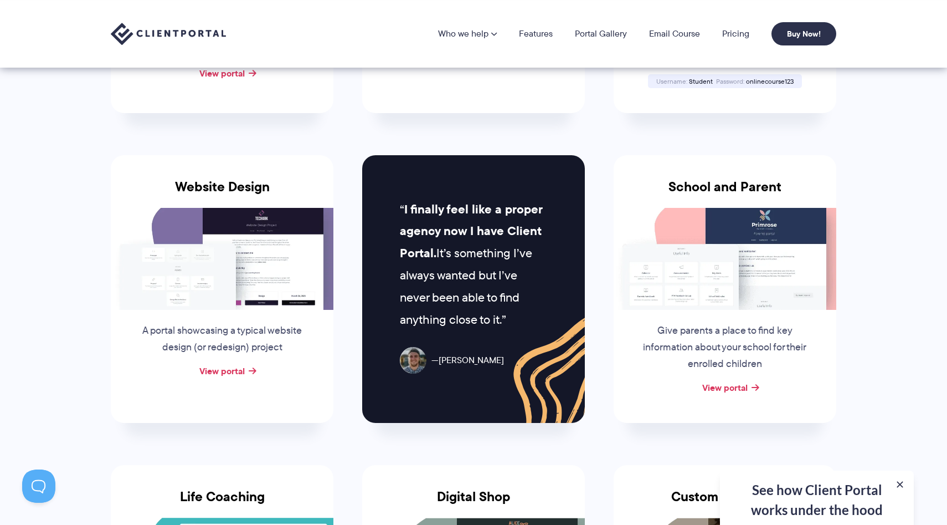
scroll to position [0, 0]
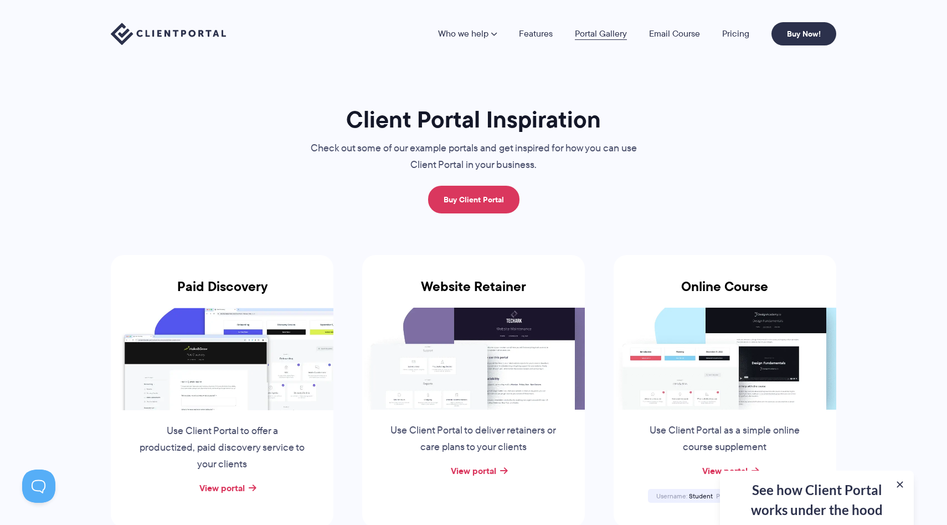
click at [602, 30] on link "Portal Gallery" at bounding box center [601, 33] width 52 height 9
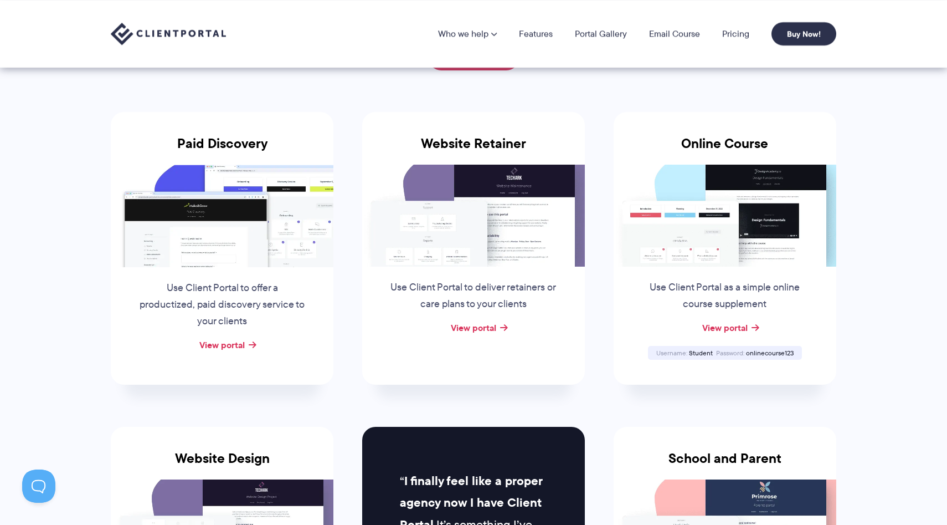
scroll to position [132, 0]
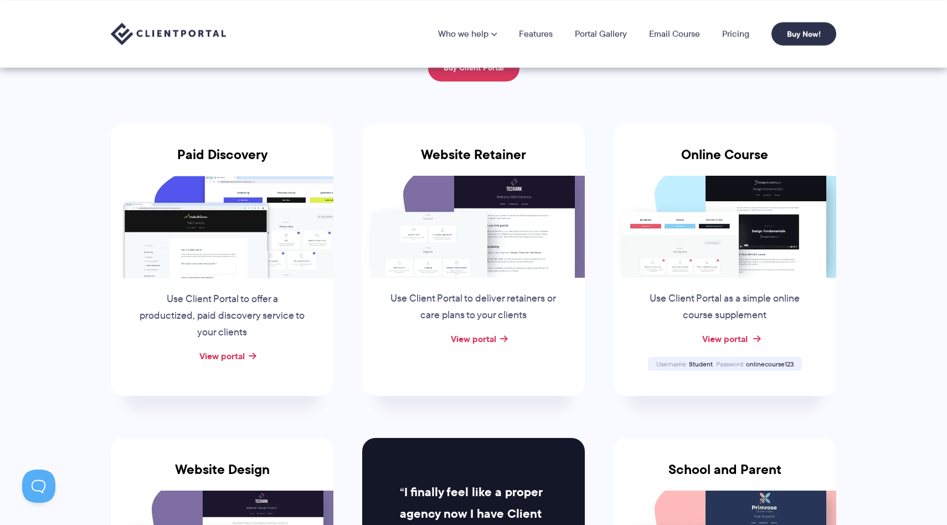
click at [714, 337] on link "View portal" at bounding box center [724, 338] width 45 height 13
click at [786, 359] on span "onlinecourse123" at bounding box center [770, 363] width 48 height 9
copy span "onlinecourse123"
